Goal: Transaction & Acquisition: Purchase product/service

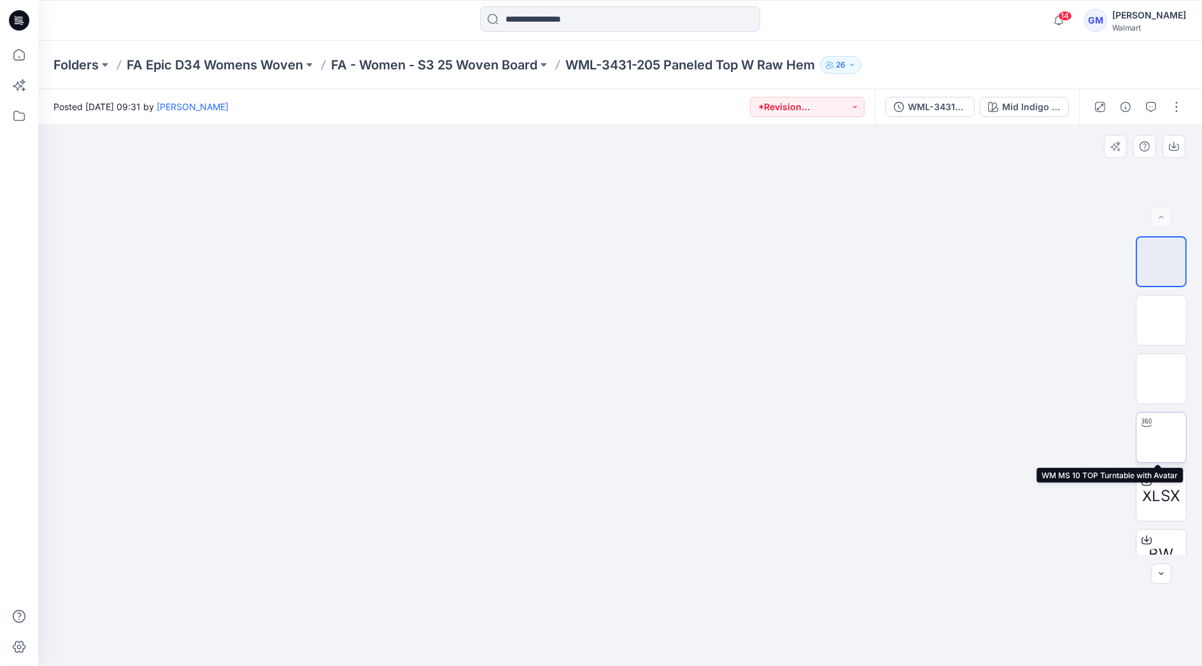
click at [1161, 437] on img at bounding box center [1161, 437] width 0 height 0
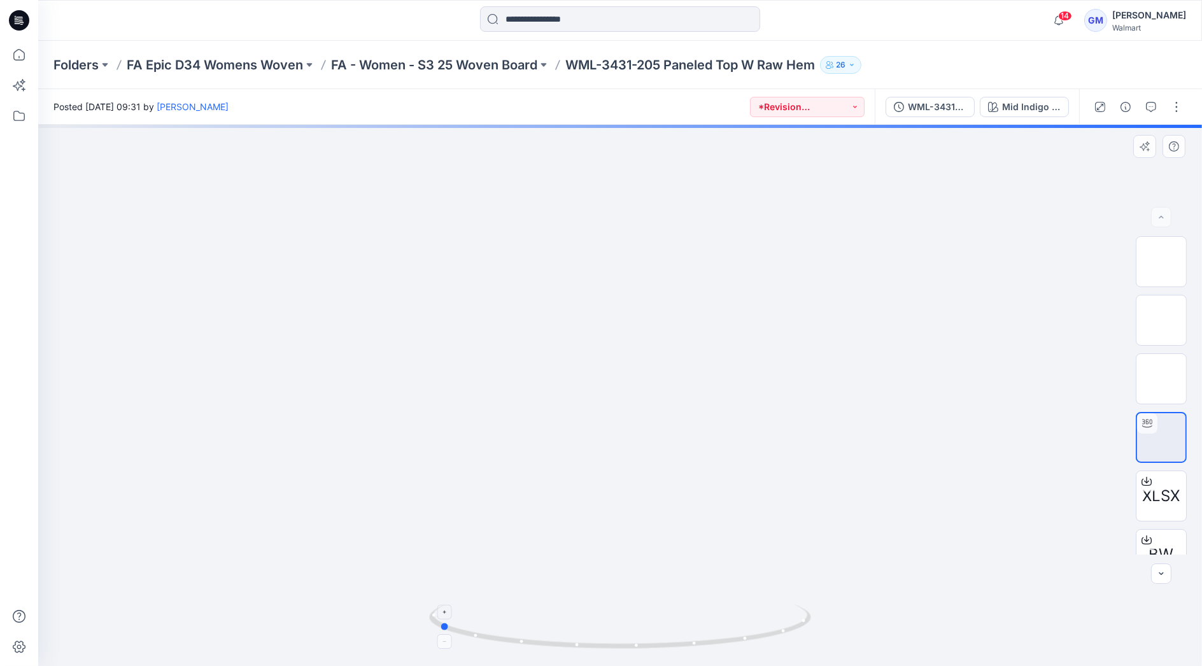
drag, startPoint x: 775, startPoint y: 638, endPoint x: 593, endPoint y: 649, distance: 181.7
click at [593, 649] on icon at bounding box center [621, 628] width 385 height 48
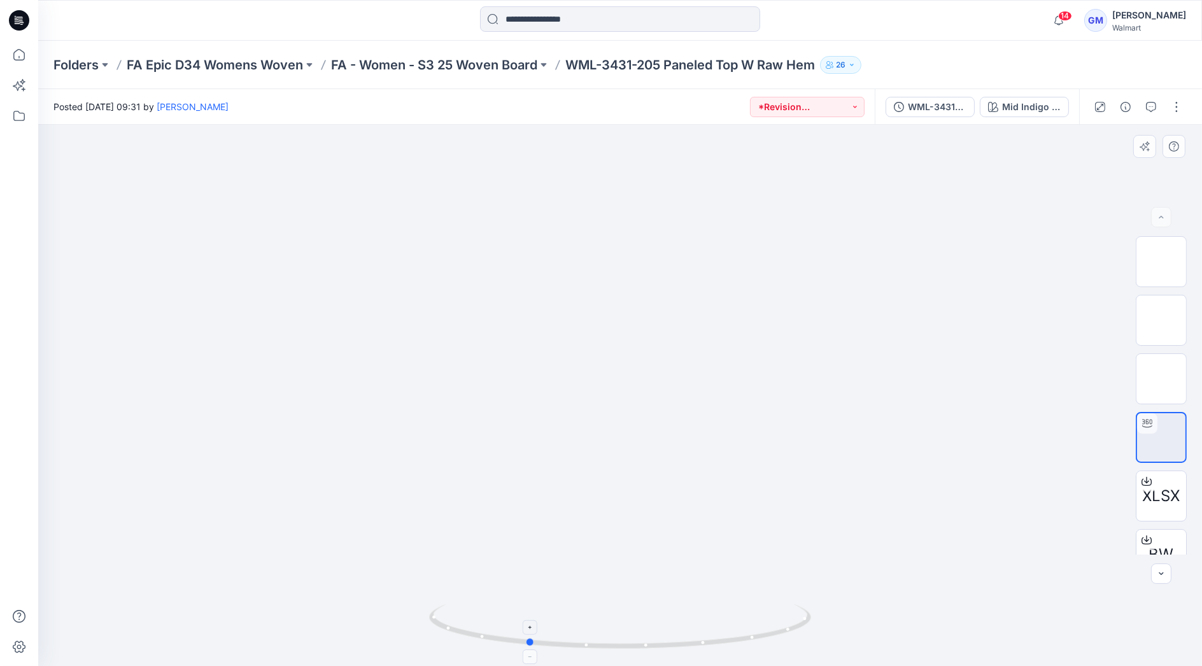
drag, startPoint x: 626, startPoint y: 649, endPoint x: 715, endPoint y: 635, distance: 89.7
click at [715, 635] on icon at bounding box center [621, 628] width 385 height 48
click at [544, 15] on input at bounding box center [620, 18] width 280 height 25
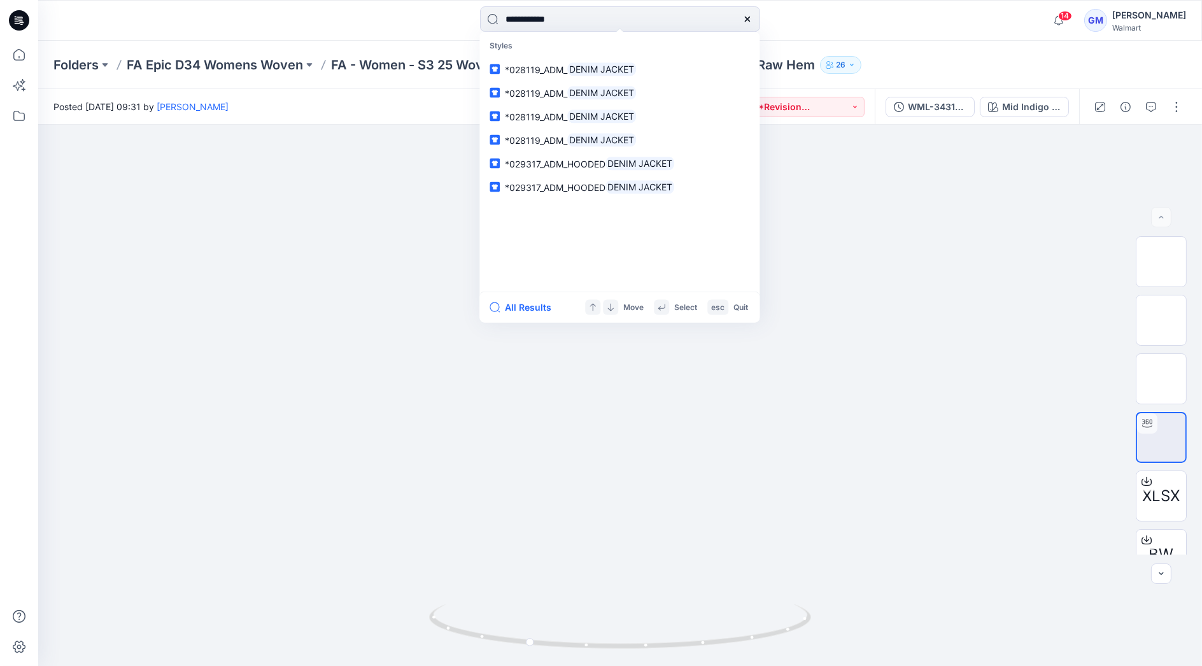
type input "**********"
click at [522, 316] on div "All Results Move Select esc Quit" at bounding box center [619, 307] width 280 height 31
click at [533, 302] on button "All Results" at bounding box center [524, 307] width 70 height 15
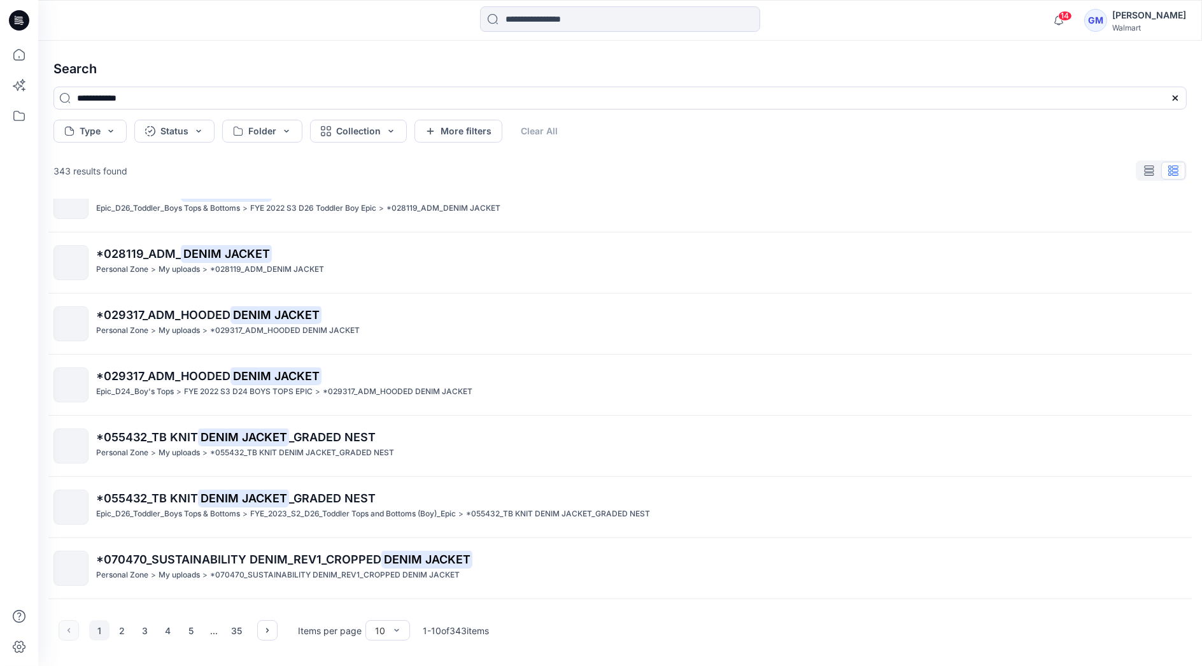
scroll to position [203, 0]
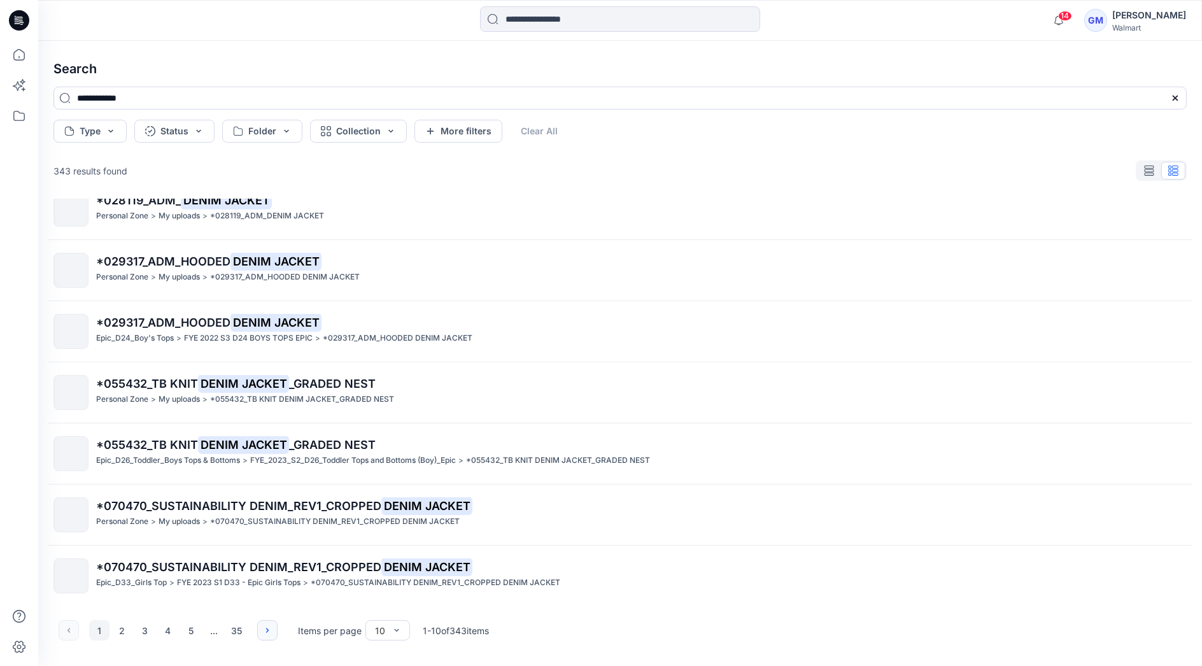
click at [265, 629] on icon "button" at bounding box center [267, 630] width 10 height 10
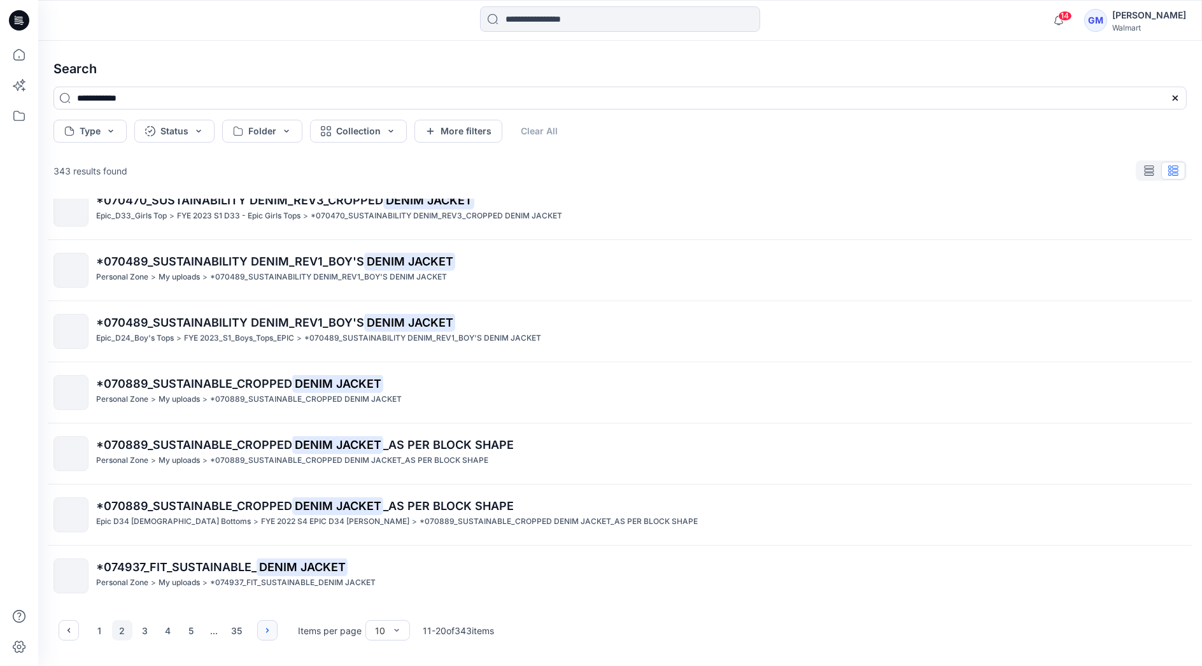
click at [262, 624] on button "button" at bounding box center [267, 630] width 20 height 20
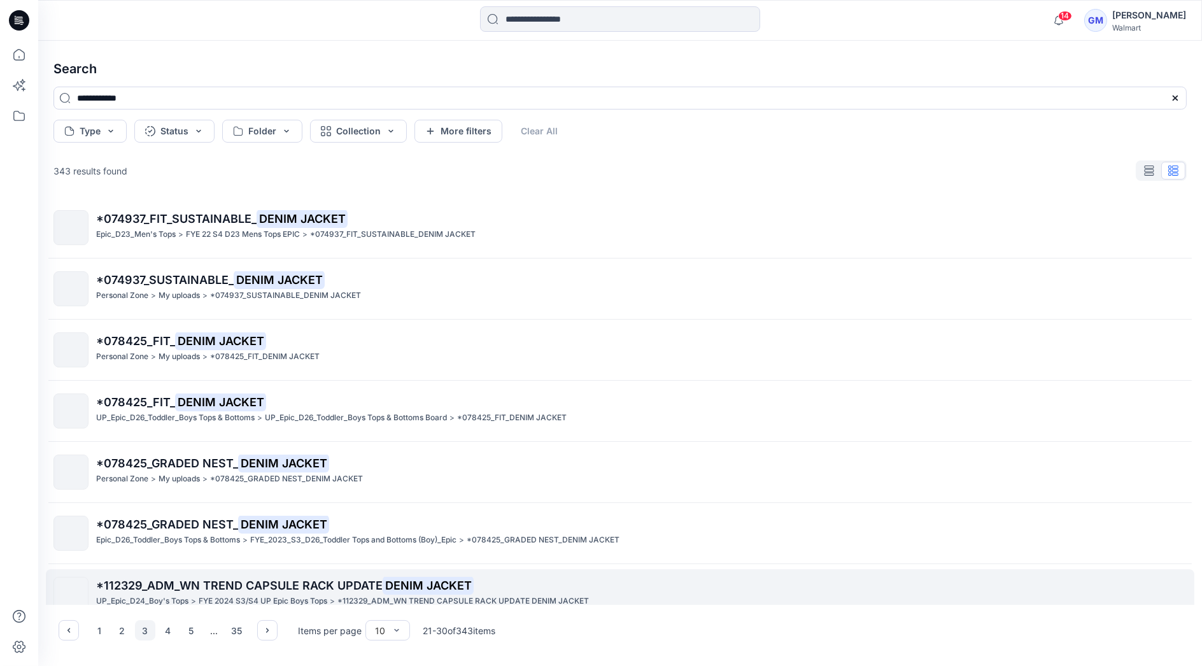
scroll to position [0, 0]
